Goal: Download file/media

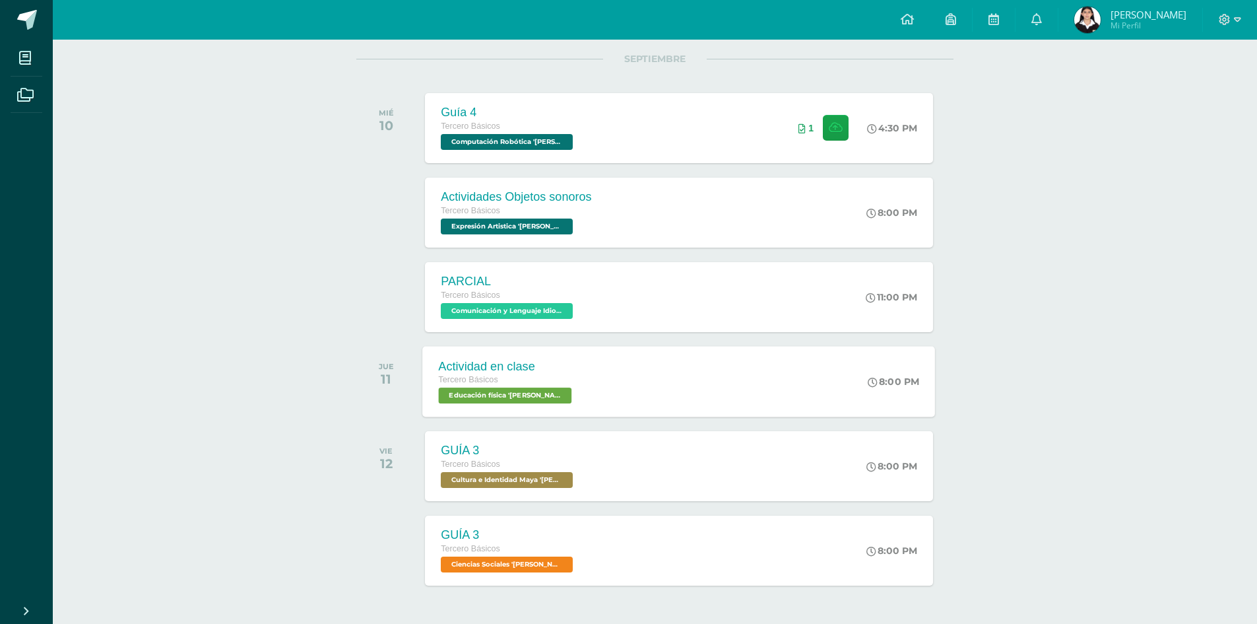
scroll to position [198, 0]
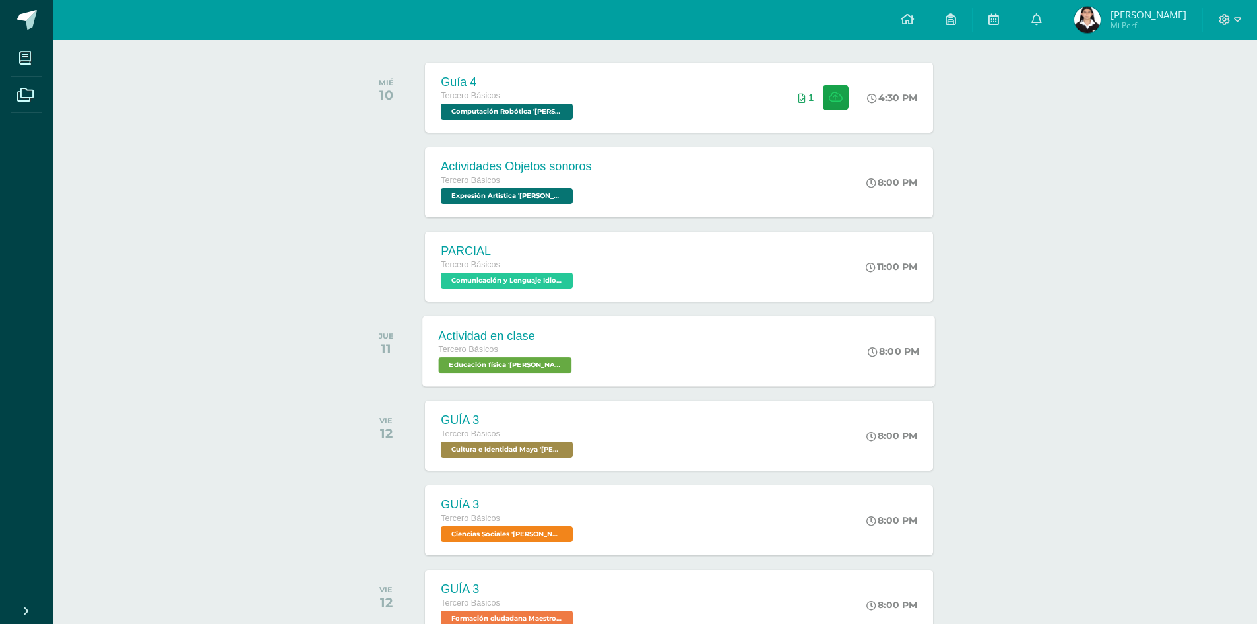
click at [601, 364] on div "Actividad en clase Tercero Básicos Educación física 'Arquimedes' 8:00 PM Activi…" at bounding box center [679, 351] width 513 height 71
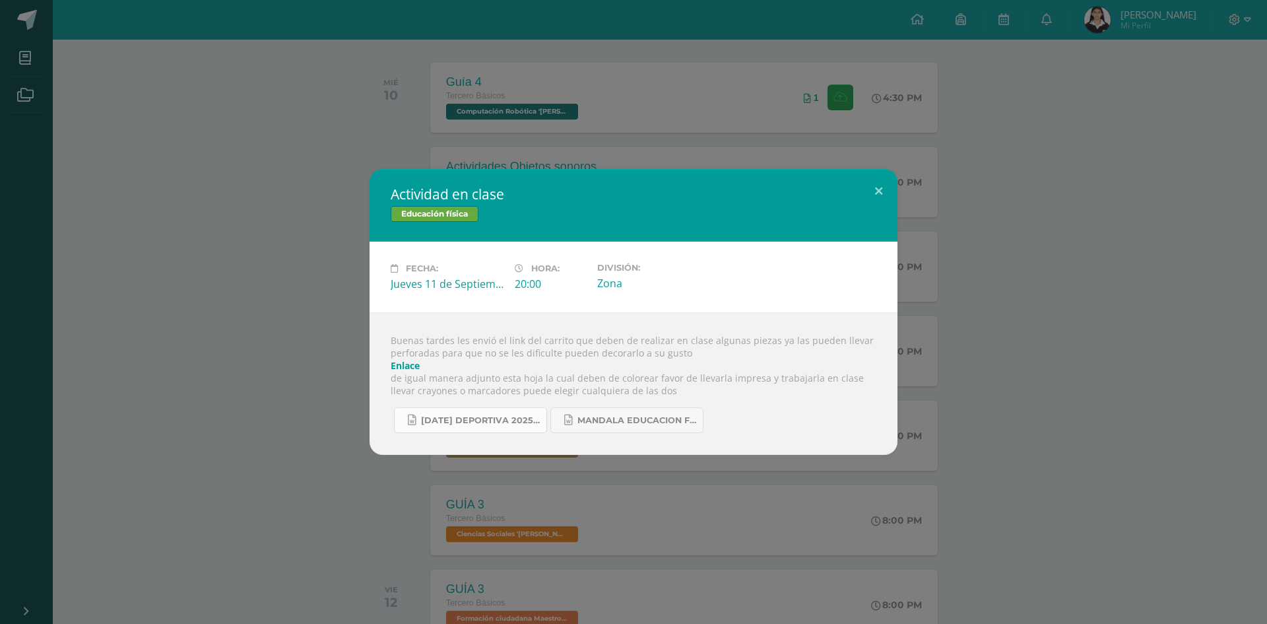
click at [475, 422] on span "Mañana deportiva 2025.docx" at bounding box center [480, 420] width 119 height 11
click at [640, 418] on span "Mandala educacion fisica 2.docx" at bounding box center [637, 420] width 119 height 11
click at [631, 69] on div "Actividad en clase Educación física Fecha: Jueves 11 de Septiembre Hora: 20:00 …" at bounding box center [633, 312] width 1267 height 624
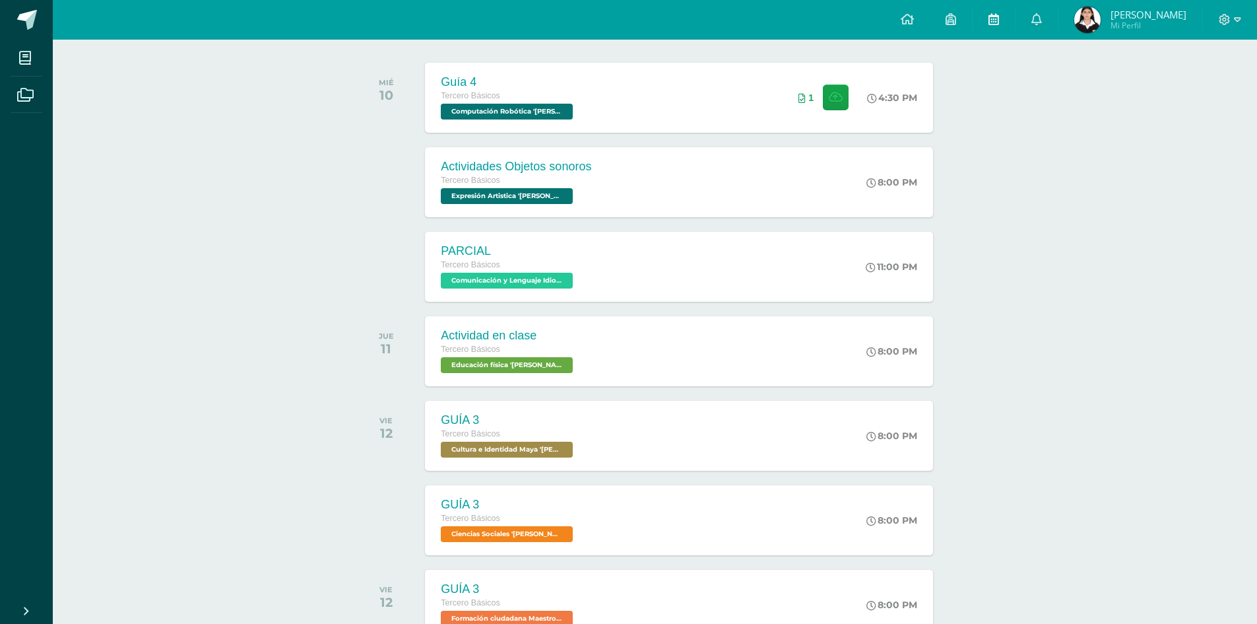
click at [999, 17] on icon at bounding box center [994, 19] width 11 height 12
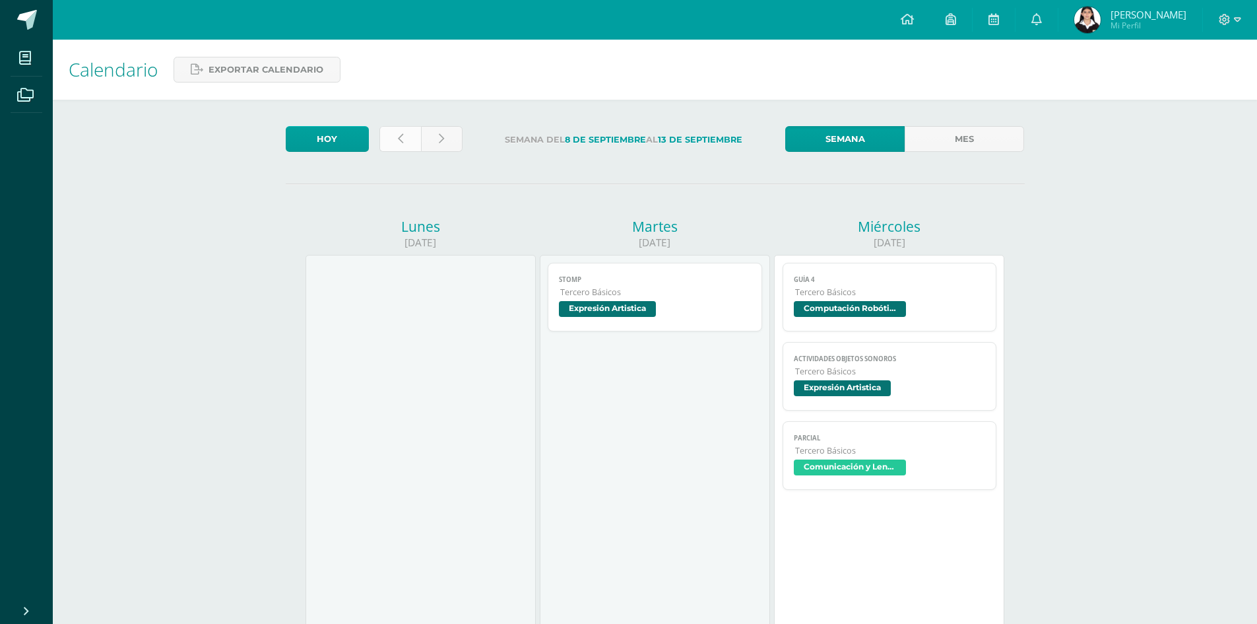
click at [406, 141] on link at bounding box center [401, 139] width 42 height 26
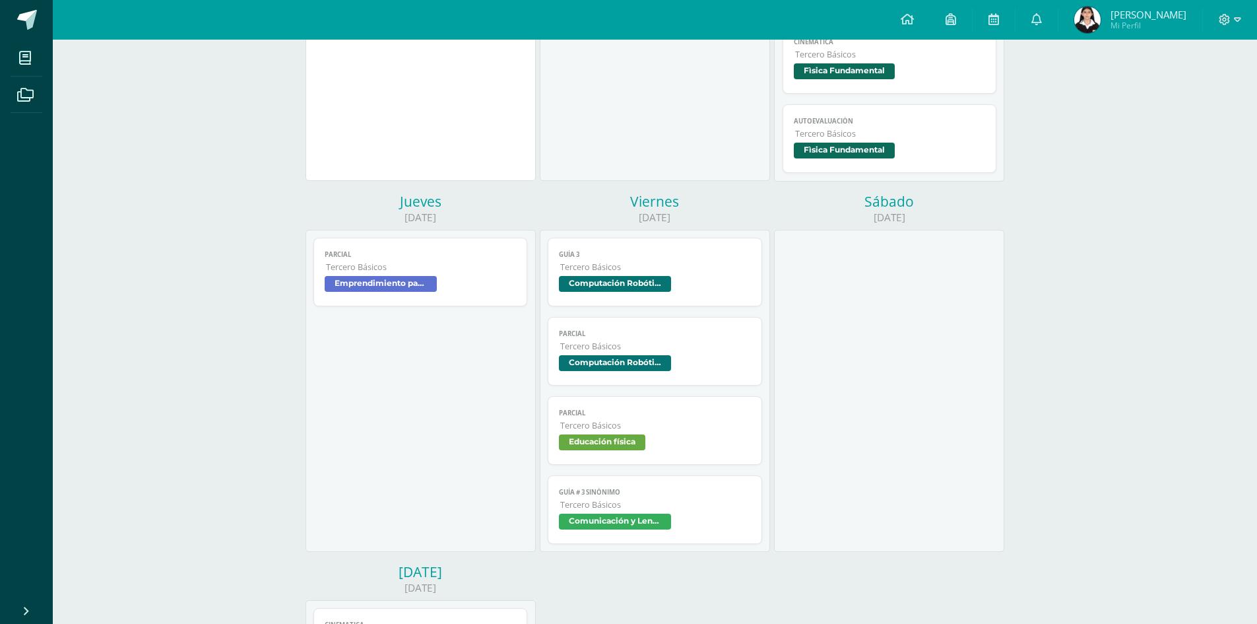
scroll to position [462, 0]
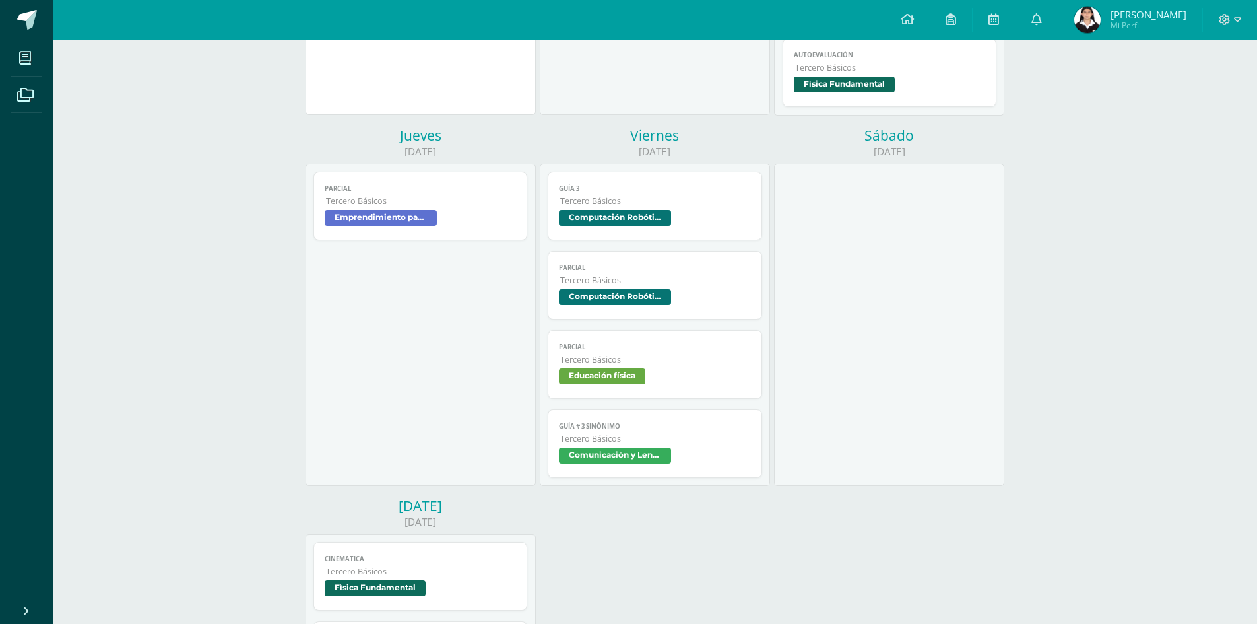
click at [630, 448] on span "Comunicación y Lenguaje" at bounding box center [615, 456] width 112 height 16
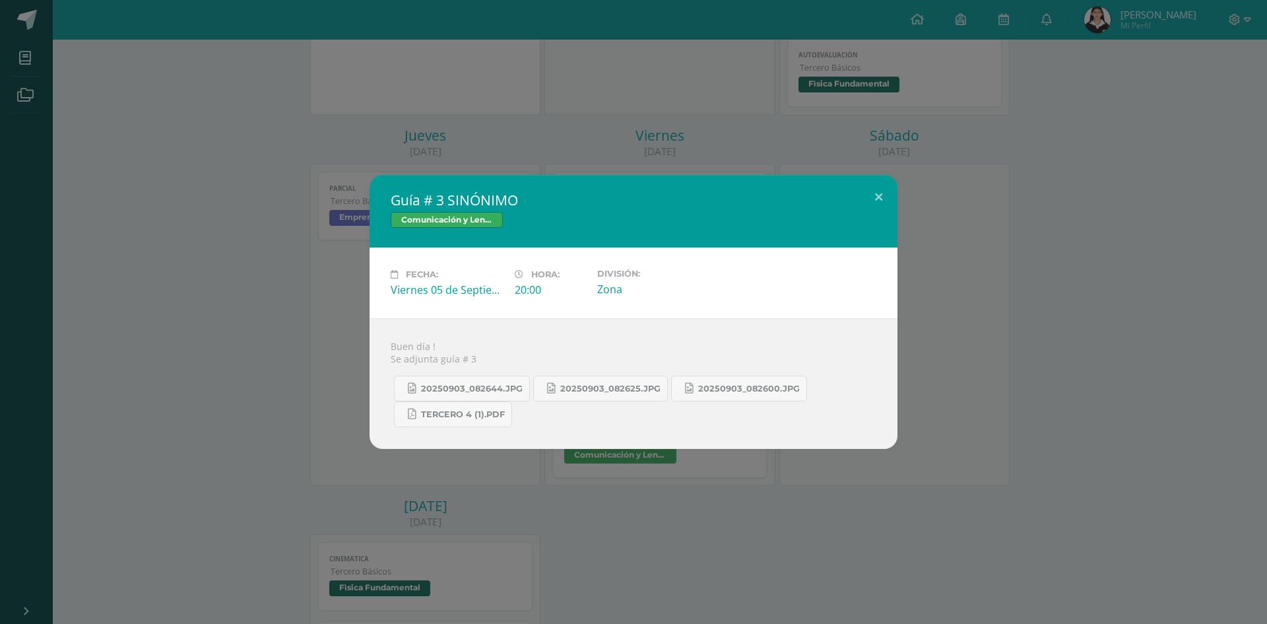
click at [1257, 155] on div "Guía # 3 SINÓNIMO Comunicación y Lenguaje Fecha: [DATE] Hora: 20:00 División: Z…" at bounding box center [633, 312] width 1267 height 624
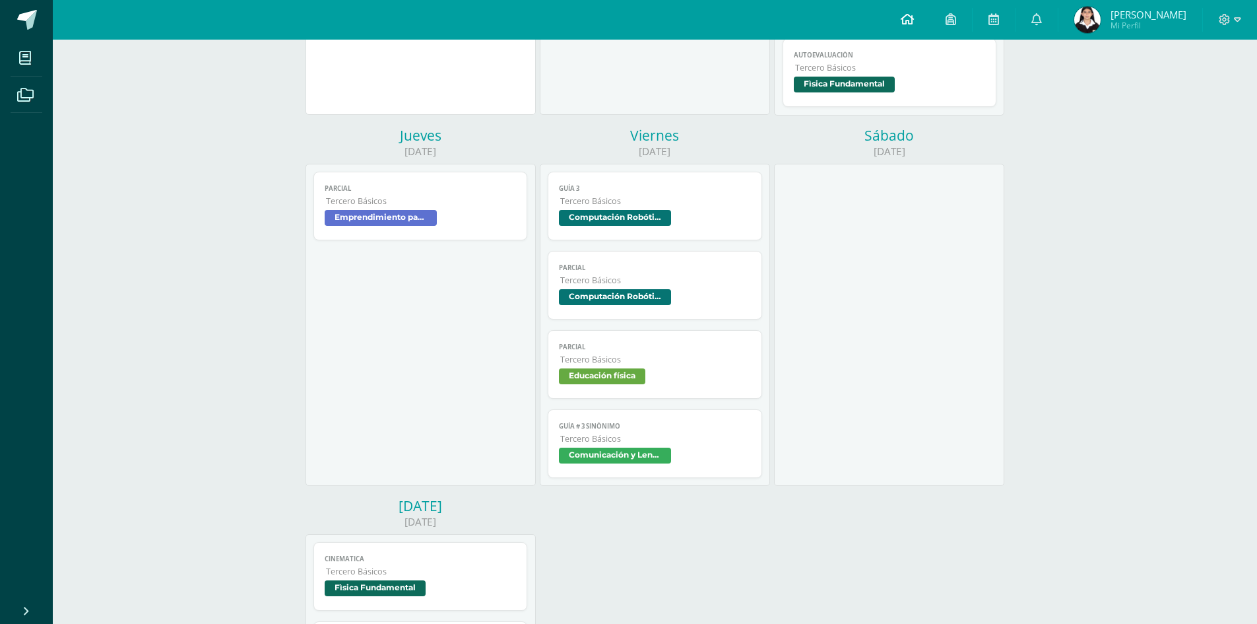
click at [910, 14] on link at bounding box center [907, 20] width 45 height 40
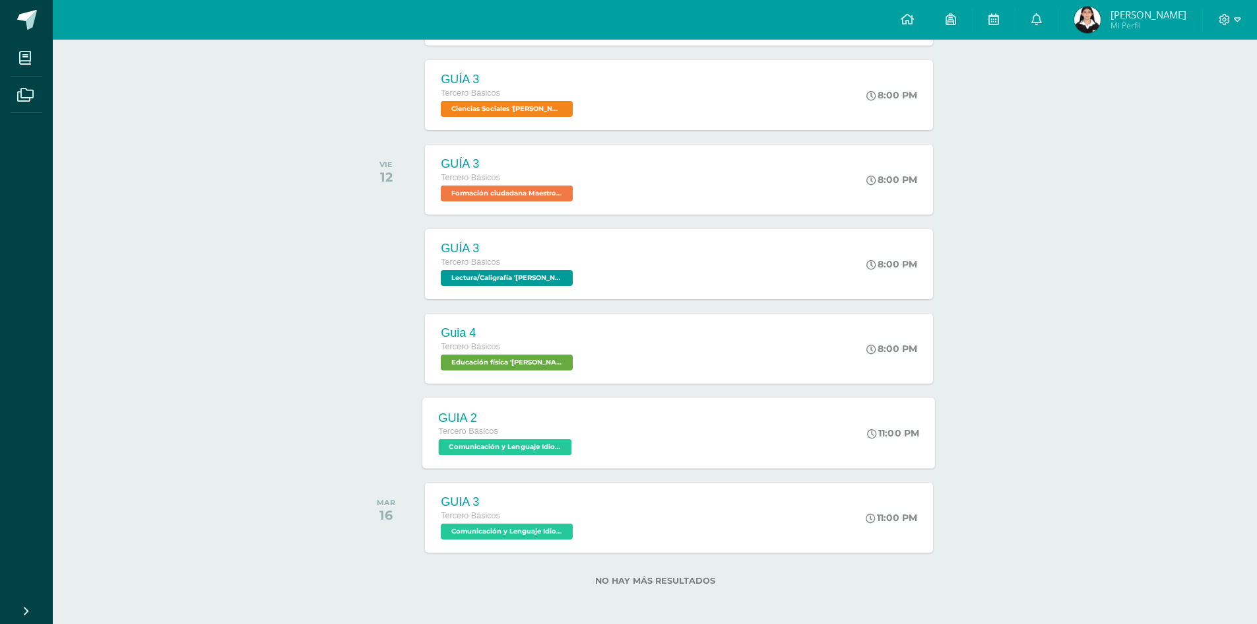
scroll to position [627, 0]
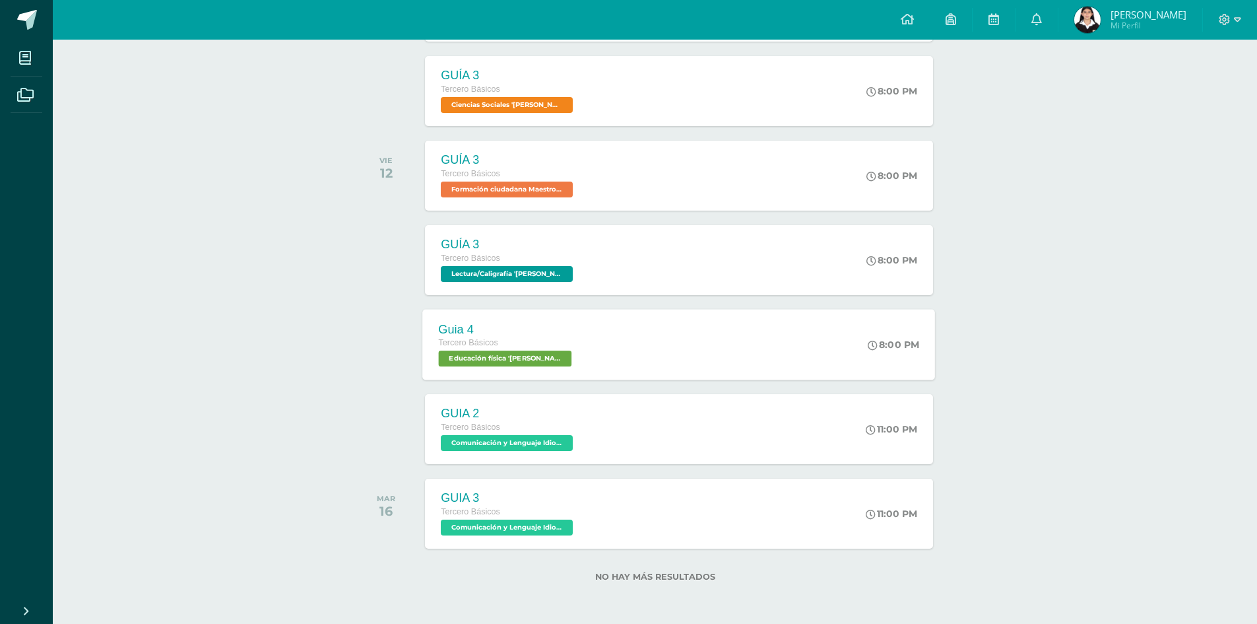
click at [523, 360] on span "Educación física 'Arquimedes'" at bounding box center [505, 358] width 133 height 16
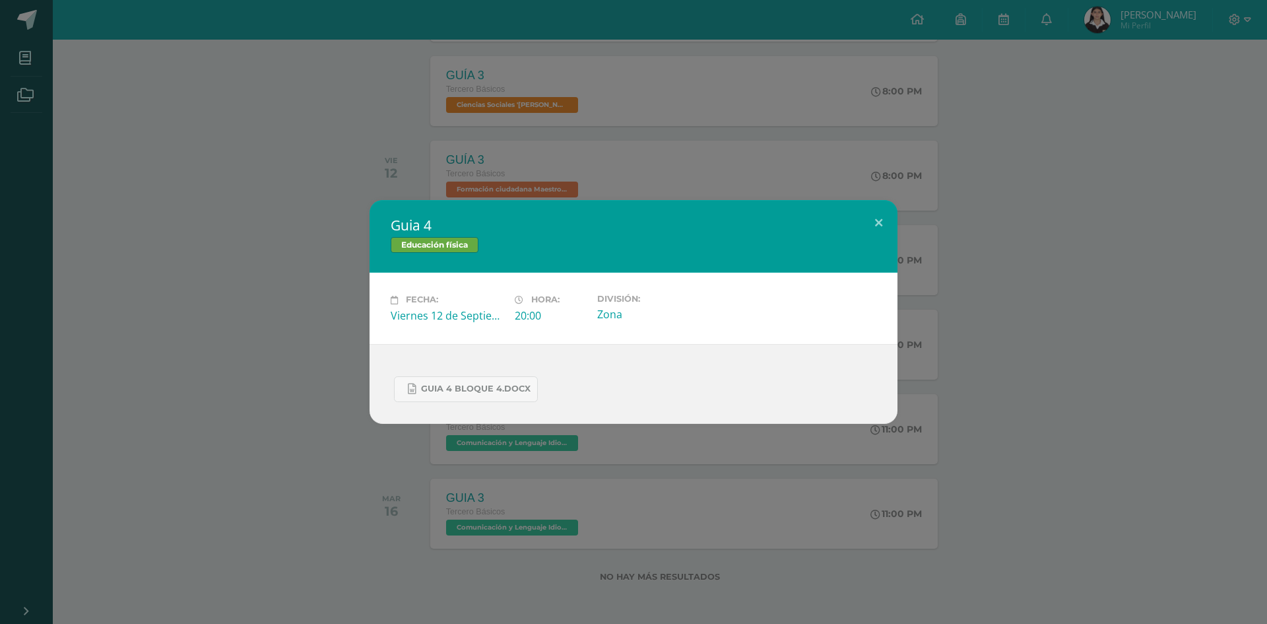
click at [261, 319] on div "Guia 4 Educación física Fecha: Viernes 12 de Septiembre Hora: 20:00 División: Z…" at bounding box center [633, 311] width 1257 height 223
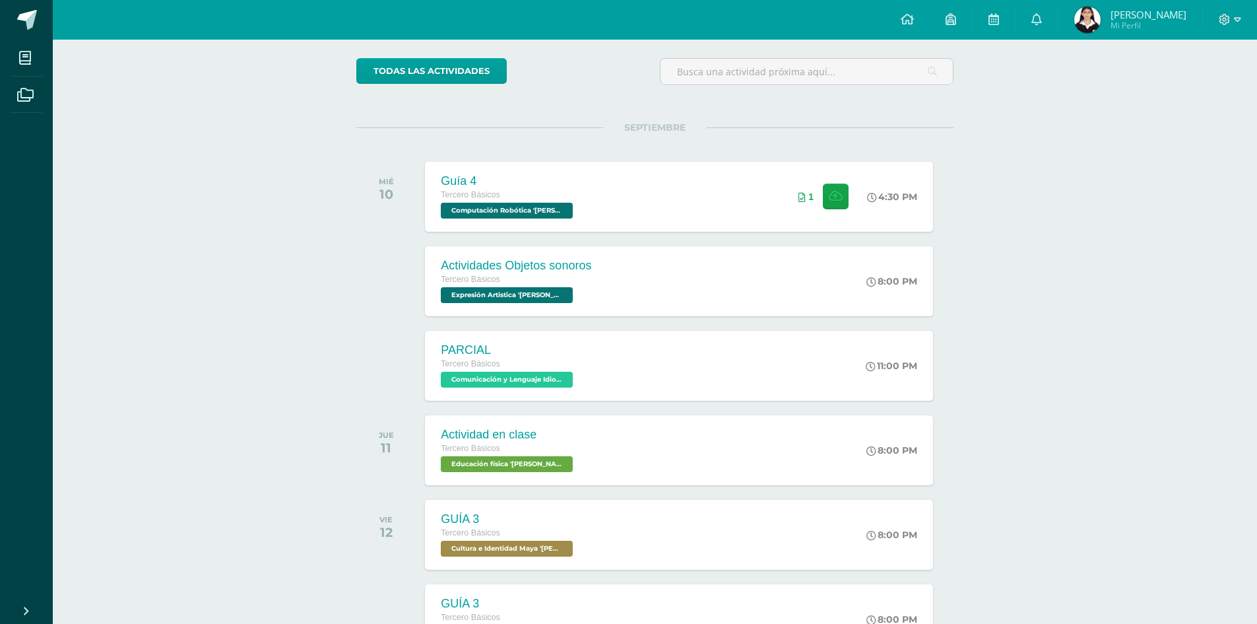
scroll to position [33, 0]
